Goal: Information Seeking & Learning: Learn about a topic

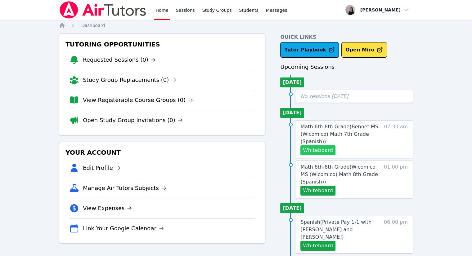
click at [323, 150] on button "Whiteboard" at bounding box center [317, 150] width 35 height 10
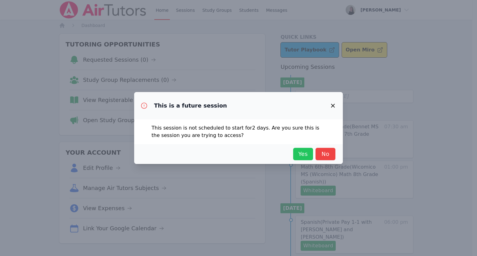
click at [305, 155] on span "Yes" at bounding box center [303, 154] width 14 height 9
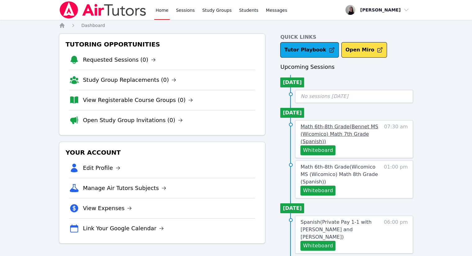
click at [338, 137] on span "Math 6th-8th Grade ( Bennet MS (Wicomico) Math 7th Grade (Spanish) )" at bounding box center [339, 134] width 78 height 21
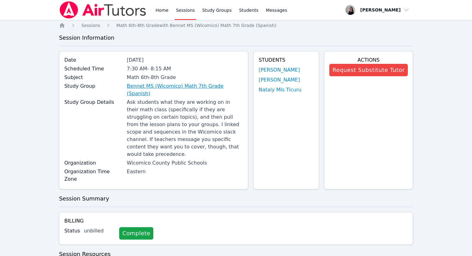
click at [147, 87] on link "Bennet MS (Wicomico) Math 7th Grade (Spanish)" at bounding box center [185, 90] width 116 height 15
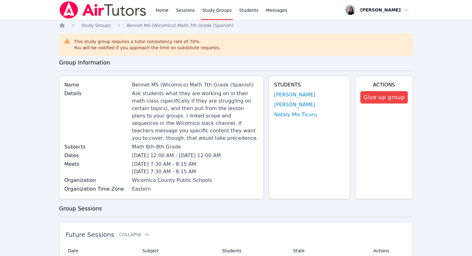
click at [216, 11] on link "Study Groups" at bounding box center [217, 10] width 32 height 20
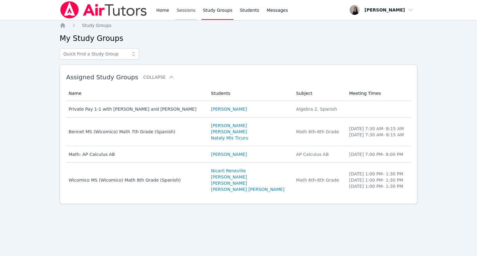
click at [185, 11] on link "Sessions" at bounding box center [185, 10] width 21 height 20
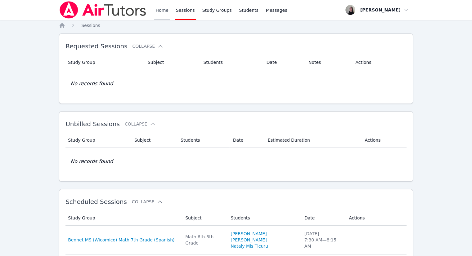
click at [164, 11] on link "Home" at bounding box center [161, 10] width 15 height 20
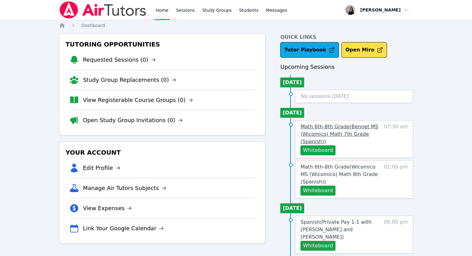
click at [344, 132] on span "Math 6th-8th Grade ( Bennet MS (Wicomico) Math 7th Grade (Spanish) )" at bounding box center [339, 134] width 78 height 21
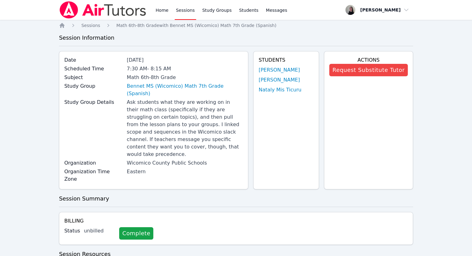
scroll to position [157, 0]
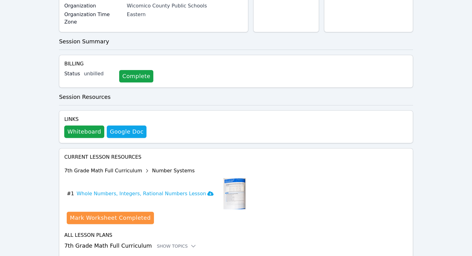
click at [121, 166] on div "7th Grade Math Full Curriculum Number Systems" at bounding box center [154, 171] width 181 height 10
click at [169, 243] on div "Show Topics" at bounding box center [177, 246] width 40 height 6
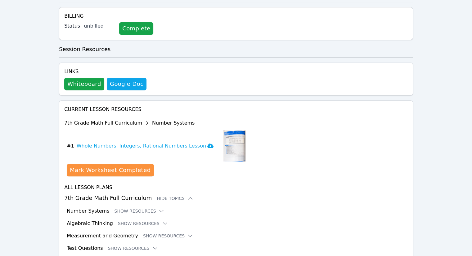
scroll to position [208, 0]
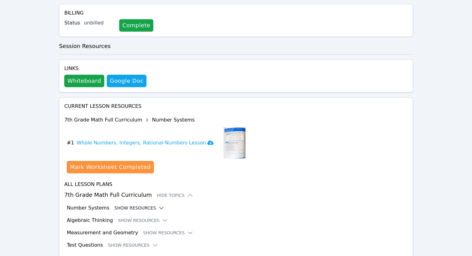
click at [140, 205] on button "Show Resources" at bounding box center [139, 208] width 50 height 6
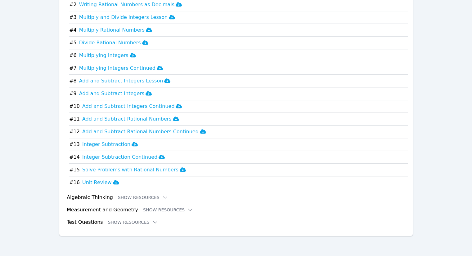
scroll to position [793, 0]
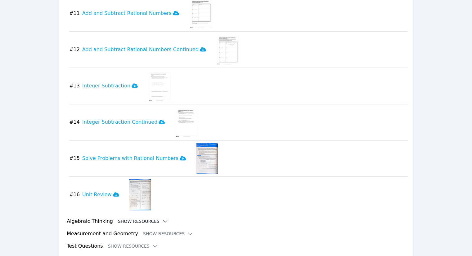
click at [139, 218] on button "Show Resources" at bounding box center [143, 221] width 50 height 6
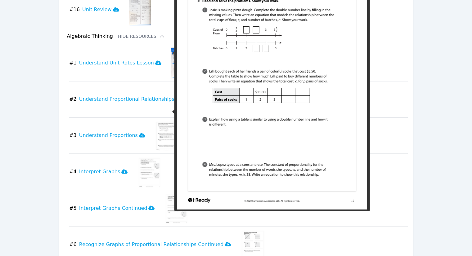
scroll to position [979, 0]
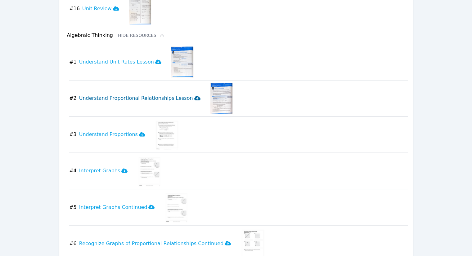
click at [194, 96] on icon at bounding box center [197, 98] width 6 height 4
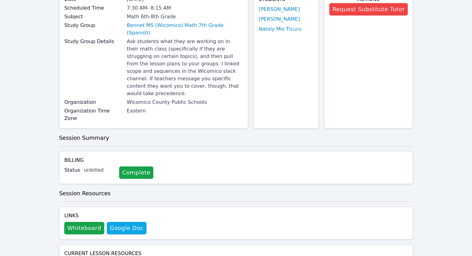
scroll to position [0, 0]
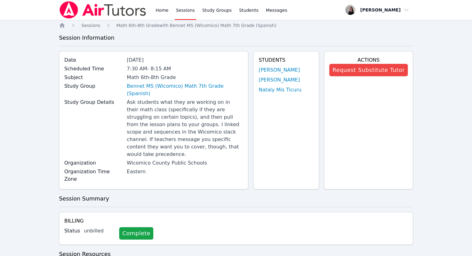
drag, startPoint x: 163, startPoint y: 11, endPoint x: 189, endPoint y: 2, distance: 27.7
click at [163, 11] on link "Home" at bounding box center [161, 10] width 15 height 20
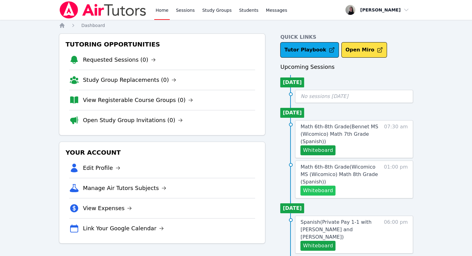
click at [324, 190] on button "Whiteboard" at bounding box center [317, 191] width 35 height 10
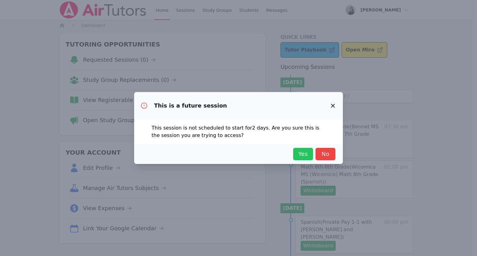
click at [300, 151] on span "Yes" at bounding box center [303, 154] width 14 height 9
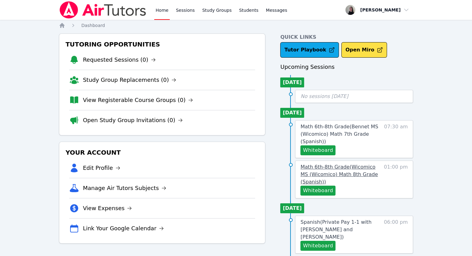
click at [329, 176] on span "Math 6th-8th Grade ( Wicomico MS (Wicomico) Math 8th Grade (Spanish) )" at bounding box center [338, 174] width 77 height 21
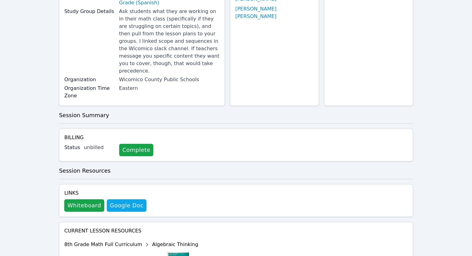
scroll to position [165, 0]
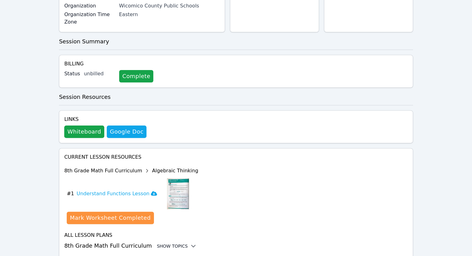
click at [175, 243] on div "Show Topics" at bounding box center [177, 246] width 40 height 6
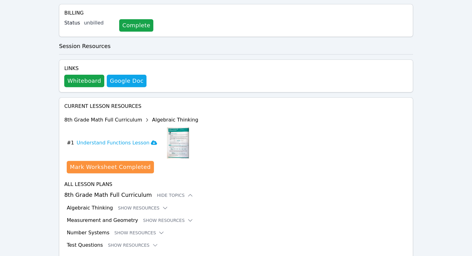
click at [158, 201] on div "All Lesson Plans 8th Grade Math Full Curriculum Hide Topics Algebraic Thinking …" at bounding box center [235, 215] width 343 height 68
click at [159, 217] on button "Show Resources" at bounding box center [168, 220] width 50 height 6
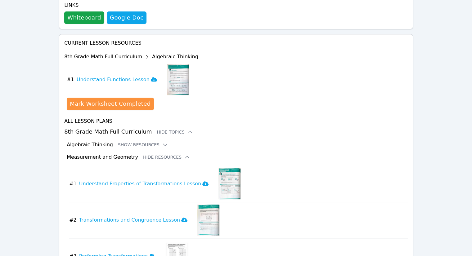
scroll to position [309, 0]
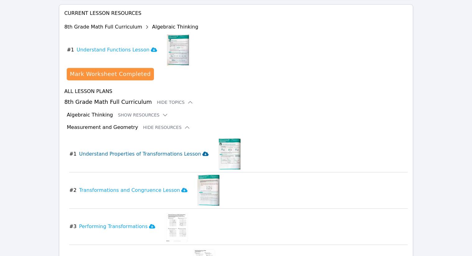
click at [202, 152] on icon at bounding box center [205, 154] width 6 height 4
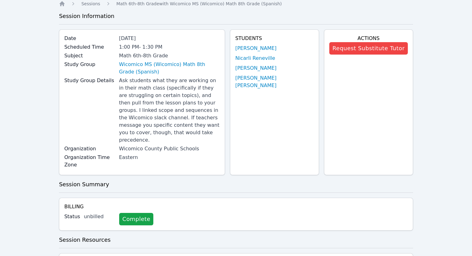
scroll to position [0, 0]
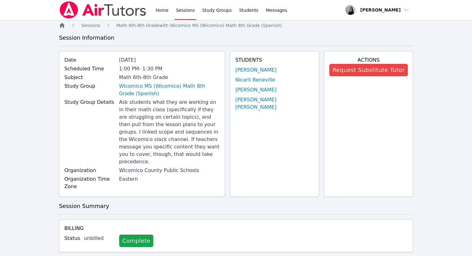
click at [61, 25] on icon "Breadcrumb" at bounding box center [62, 25] width 5 height 5
